Goal: Task Accomplishment & Management: Use online tool/utility

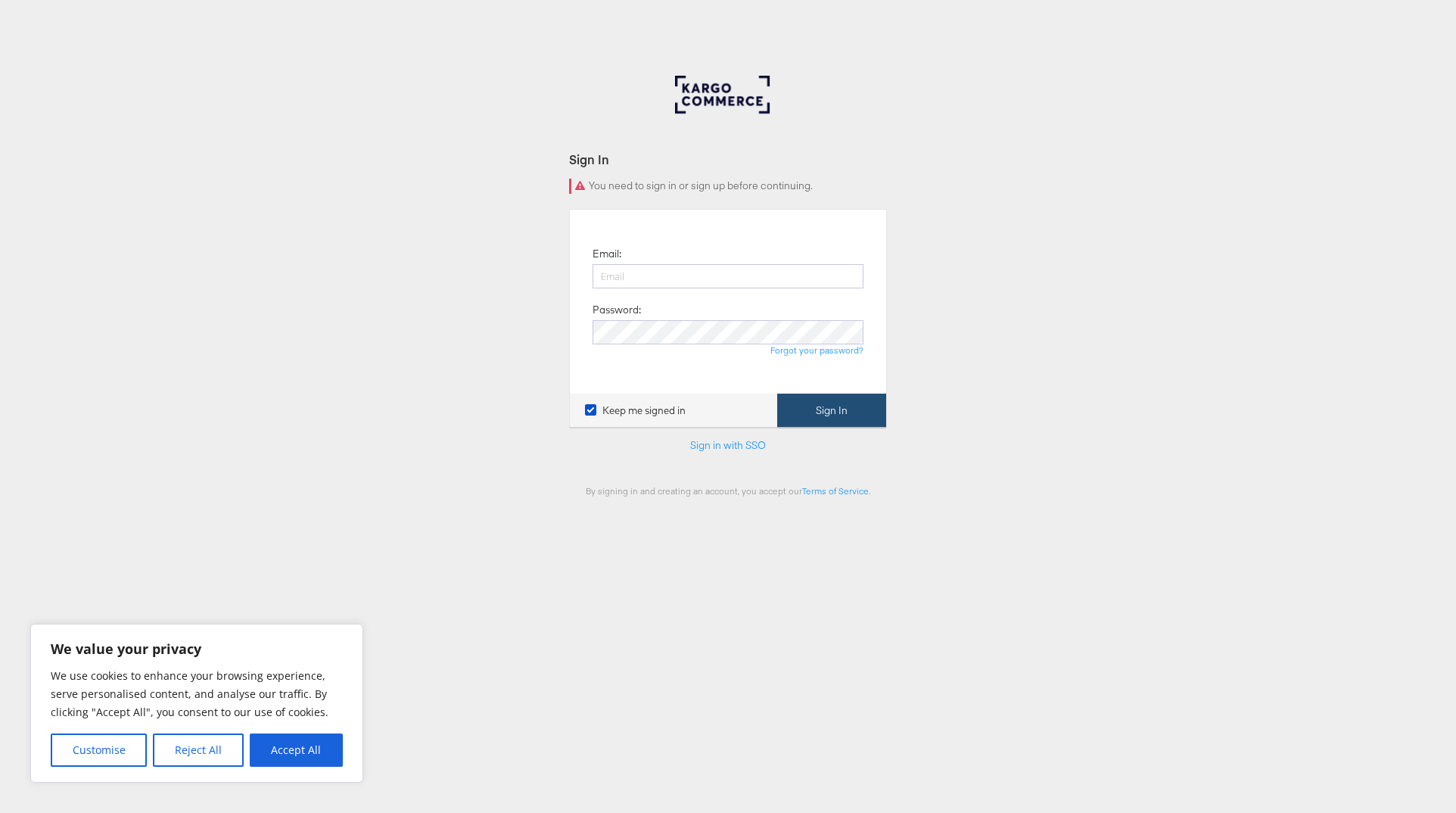
type input "[PERSON_NAME][EMAIL_ADDRESS][DOMAIN_NAME]"
click at [870, 423] on button "Sign In" at bounding box center [832, 411] width 109 height 34
